Goal: Task Accomplishment & Management: Complete application form

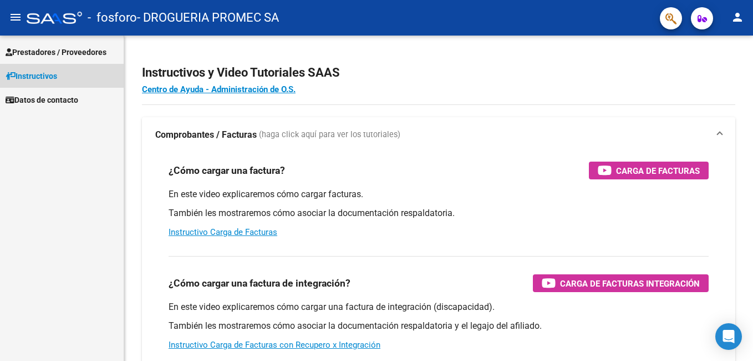
click at [47, 72] on span "Instructivos" at bounding box center [32, 76] width 52 height 12
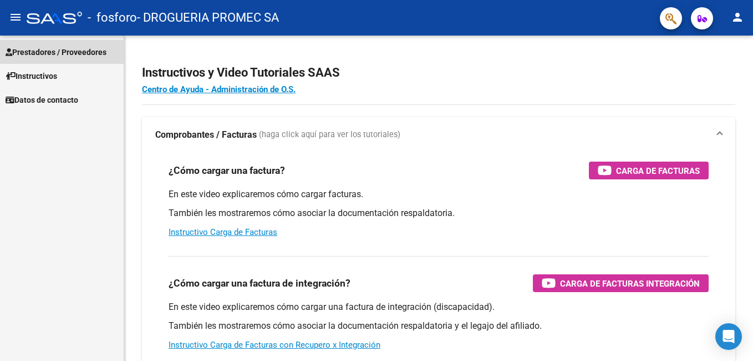
click at [45, 49] on span "Prestadores / Proveedores" at bounding box center [56, 52] width 101 height 12
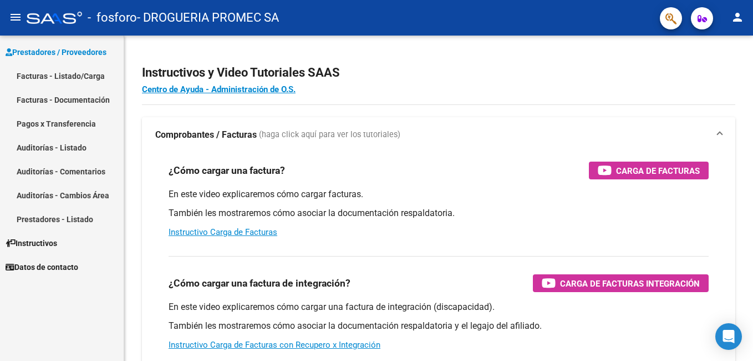
click at [58, 78] on link "Facturas - Listado/Carga" at bounding box center [62, 76] width 124 height 24
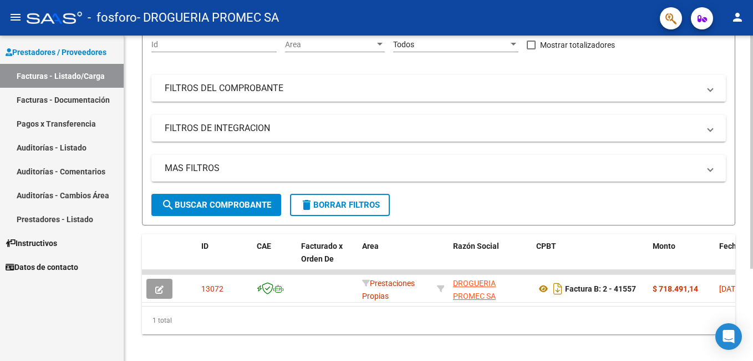
scroll to position [129, 0]
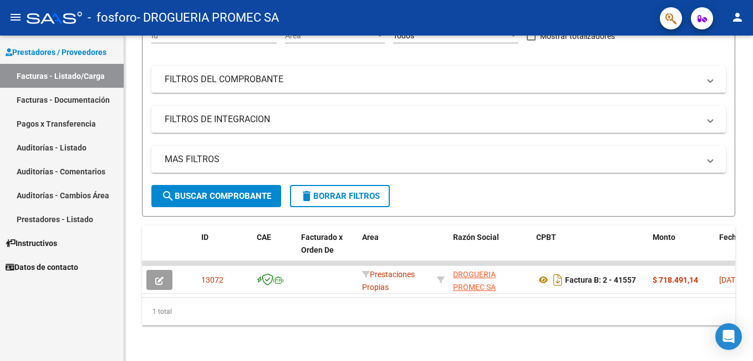
click at [36, 242] on span "Instructivos" at bounding box center [32, 243] width 52 height 12
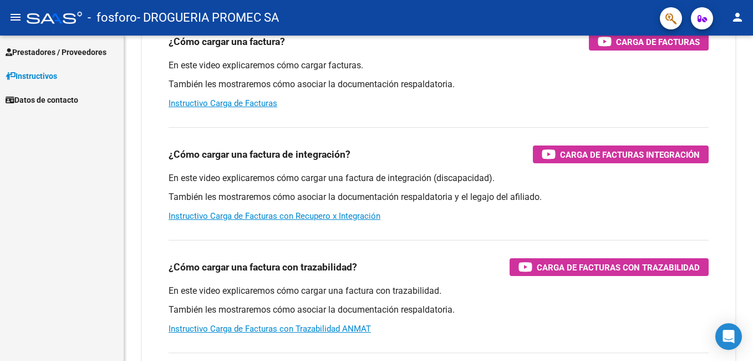
click at [42, 55] on span "Prestadores / Proveedores" at bounding box center [56, 52] width 101 height 12
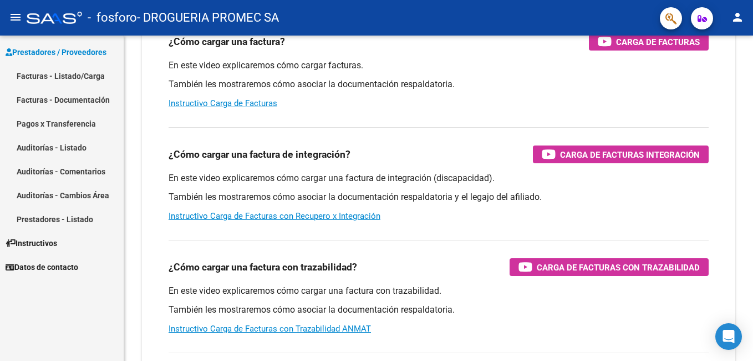
click at [49, 97] on link "Facturas - Documentación" at bounding box center [62, 100] width 124 height 24
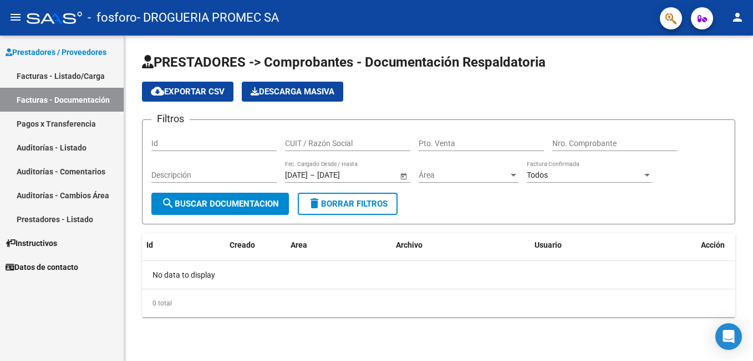
click at [48, 69] on link "Facturas - Listado/Carga" at bounding box center [62, 76] width 124 height 24
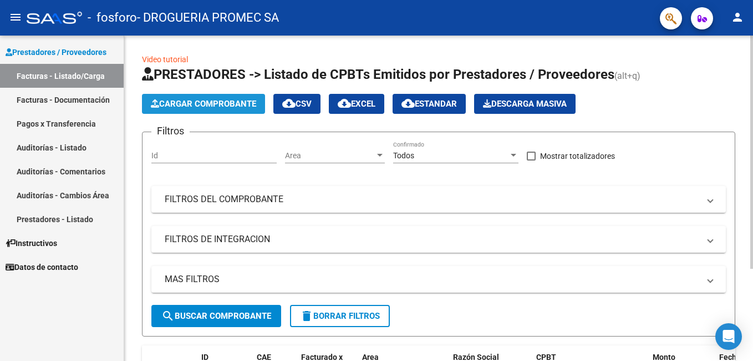
click at [238, 99] on span "Cargar Comprobante" at bounding box center [203, 104] width 105 height 10
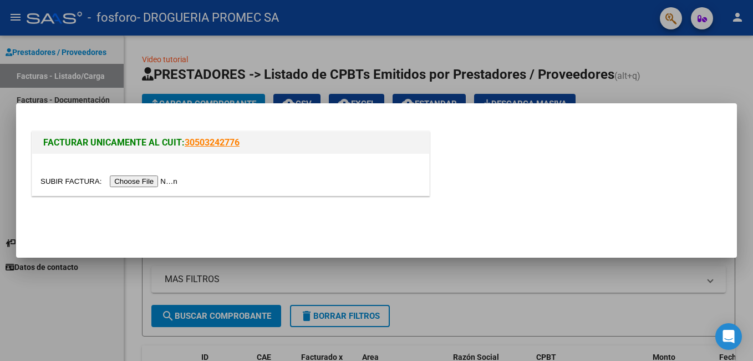
click at [124, 181] on input "file" at bounding box center [110, 181] width 140 height 12
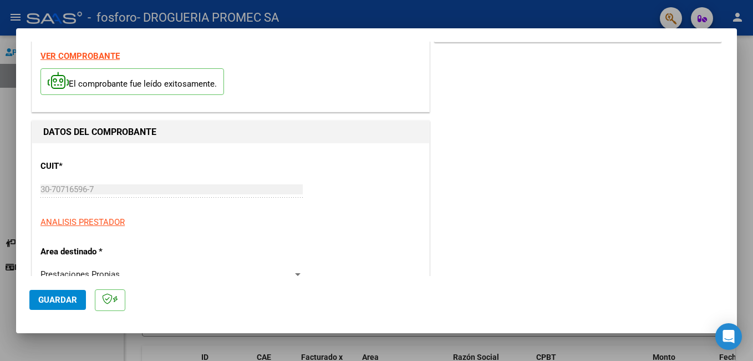
scroll to position [111, 0]
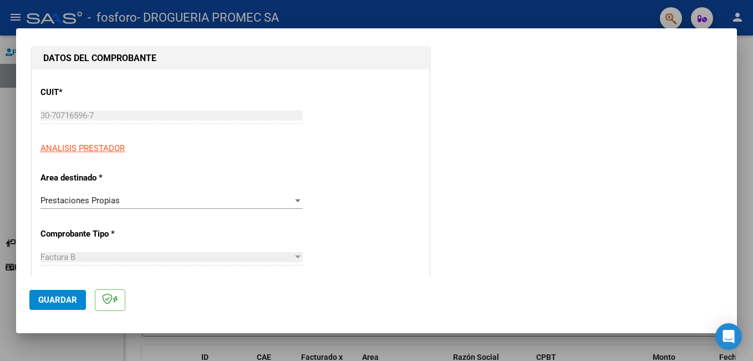
click at [293, 198] on div at bounding box center [298, 200] width 10 height 9
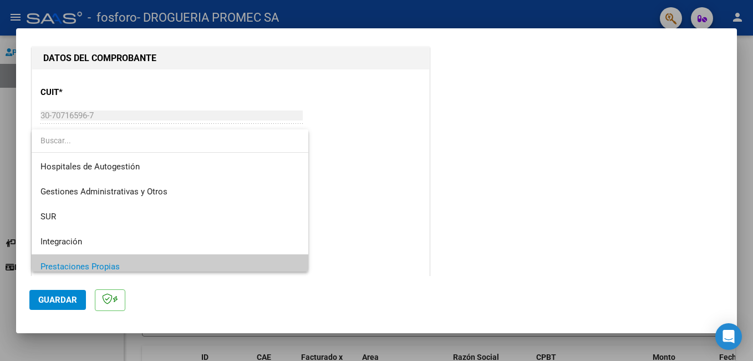
scroll to position [67, 0]
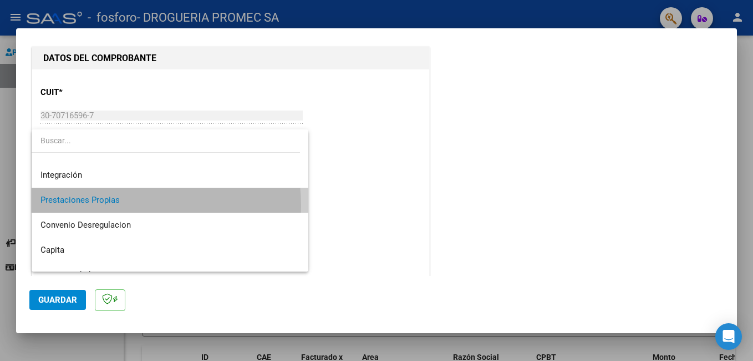
click at [107, 206] on span "Prestaciones Propias" at bounding box center [169, 199] width 259 height 25
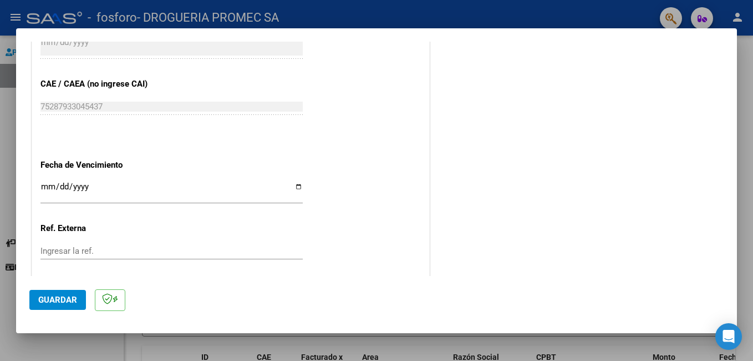
scroll to position [555, 0]
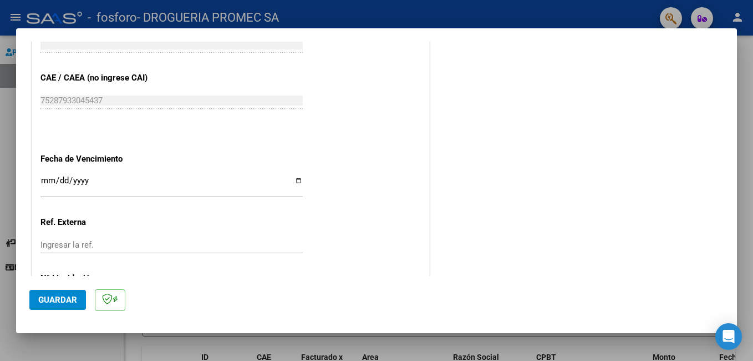
click at [45, 181] on input "Ingresar la fecha" at bounding box center [171, 185] width 262 height 18
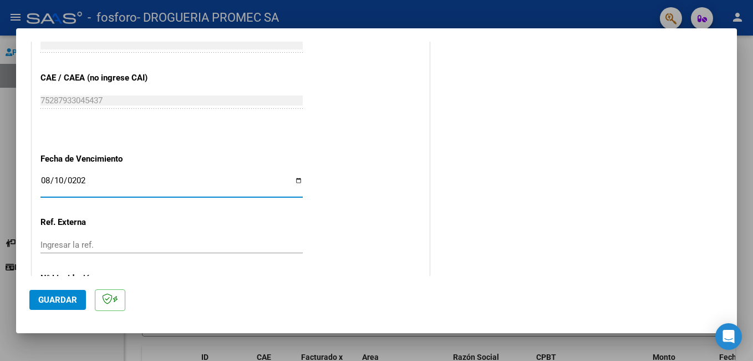
type input "[DATE]"
click at [205, 261] on div "Ingresar la ref." at bounding box center [171, 249] width 262 height 27
click at [202, 248] on div "Ingresar la ref." at bounding box center [171, 244] width 262 height 17
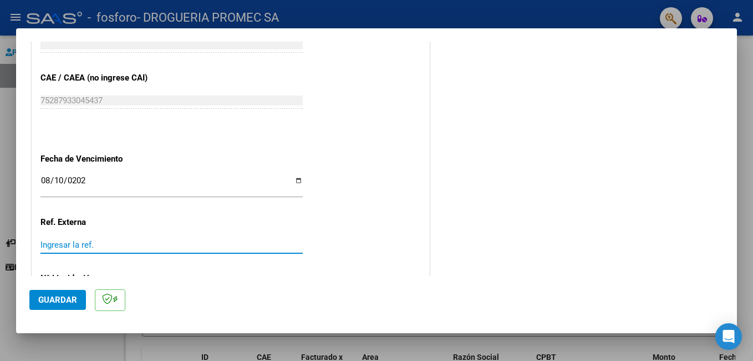
click at [202, 246] on input "Ingresar la ref." at bounding box center [171, 245] width 262 height 10
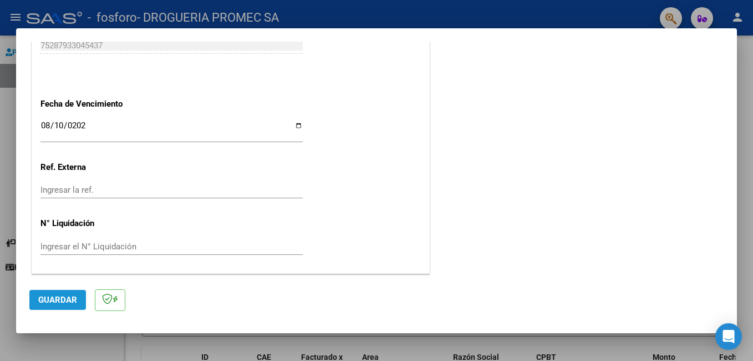
click at [59, 300] on span "Guardar" at bounding box center [57, 300] width 39 height 10
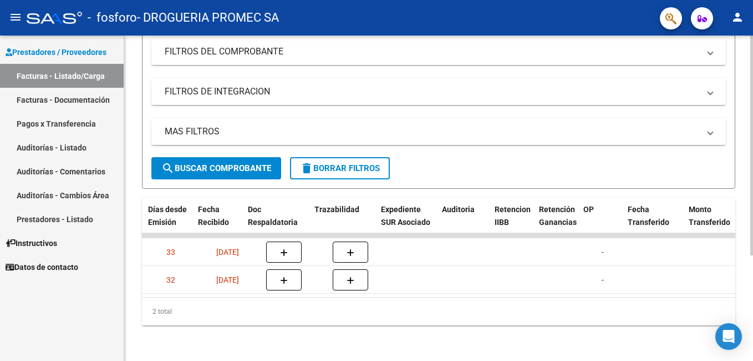
scroll to position [0, 621]
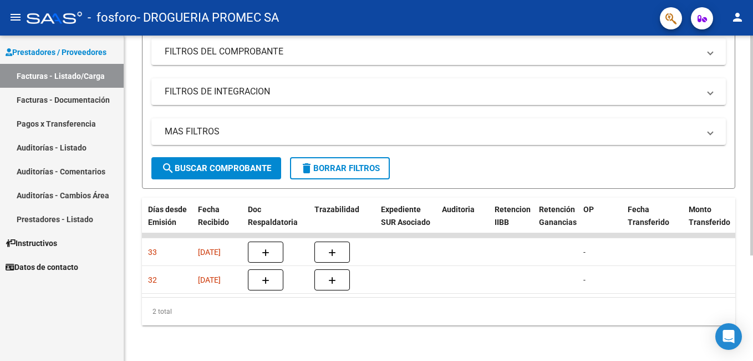
click at [728, 288] on datatable-body "13338 Prestaciones Propias DROGUERIA PROMEC SA 30707165967 Factura B: 2 - 41554…" at bounding box center [439, 265] width 594 height 64
click at [728, 287] on datatable-body "13338 Prestaciones Propias DROGUERIA PROMEC SA 30707165967 Factura B: 2 - 41554…" at bounding box center [439, 265] width 594 height 64
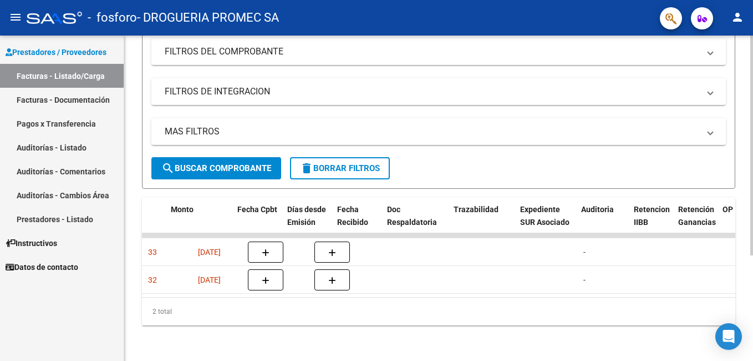
scroll to position [0, 0]
